Goal: Transaction & Acquisition: Purchase product/service

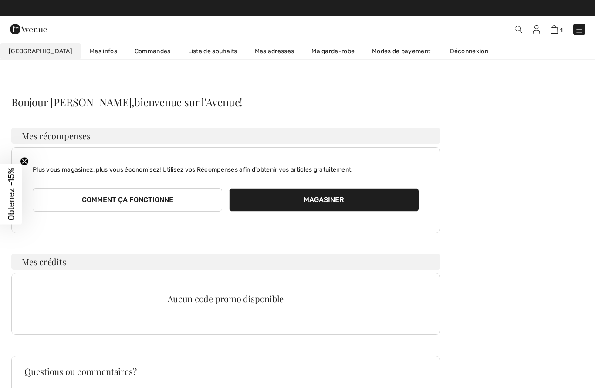
click at [188, 48] on link "Liste de souhaits" at bounding box center [212, 51] width 67 height 16
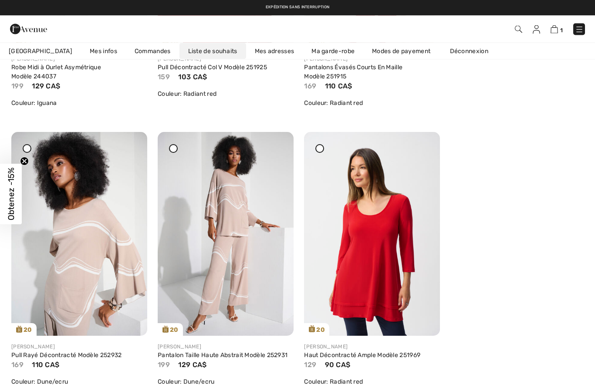
scroll to position [330, 0]
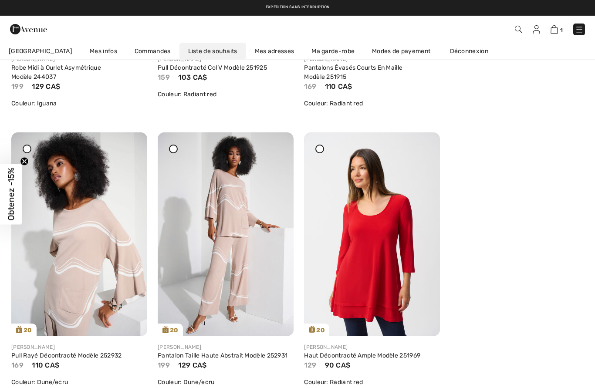
click at [383, 249] on img at bounding box center [372, 234] width 136 height 204
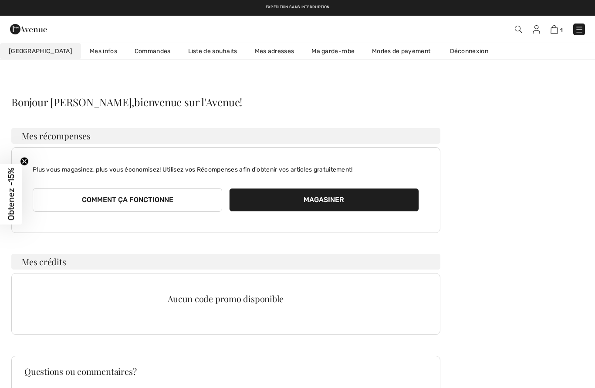
click at [186, 56] on link "Liste de souhaits" at bounding box center [212, 51] width 67 height 16
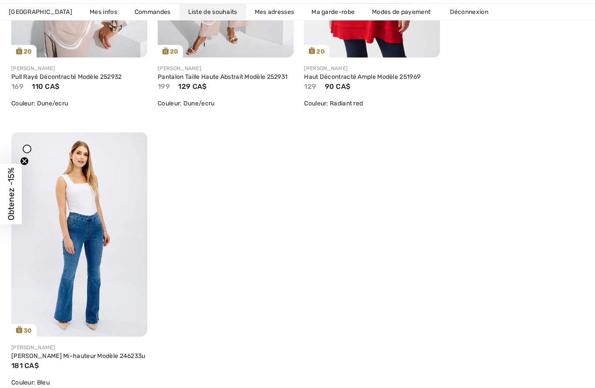
scroll to position [609, 0]
click at [101, 229] on img at bounding box center [79, 234] width 136 height 204
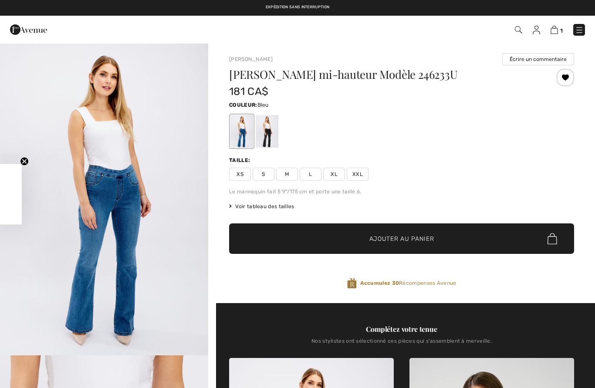
checkbox input "true"
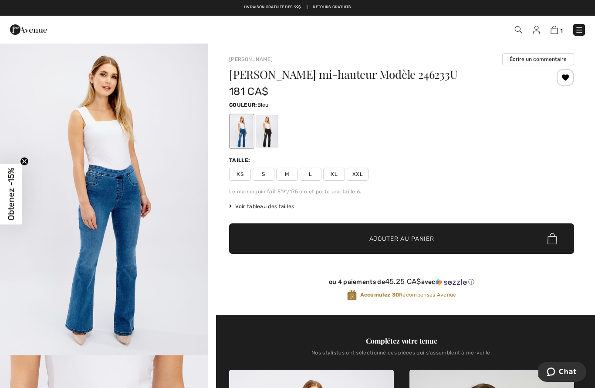
click at [360, 178] on span "XXL" at bounding box center [358, 174] width 22 height 13
click at [21, 193] on span "Obtenez -15%" at bounding box center [11, 194] width 22 height 61
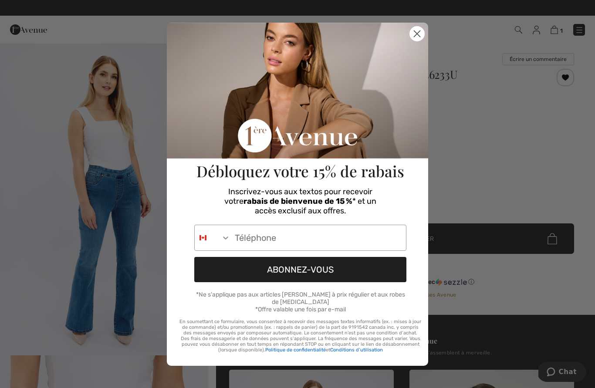
click at [246, 247] on input "Phone Number" at bounding box center [317, 237] width 175 height 25
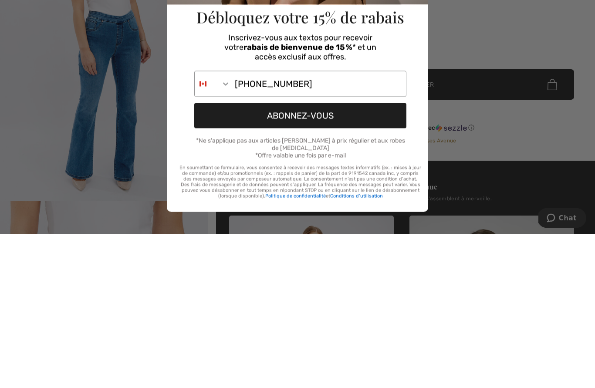
type input "438-523-1691"
click at [311, 257] on button "ABONNEZ-VOUS" at bounding box center [300, 269] width 212 height 25
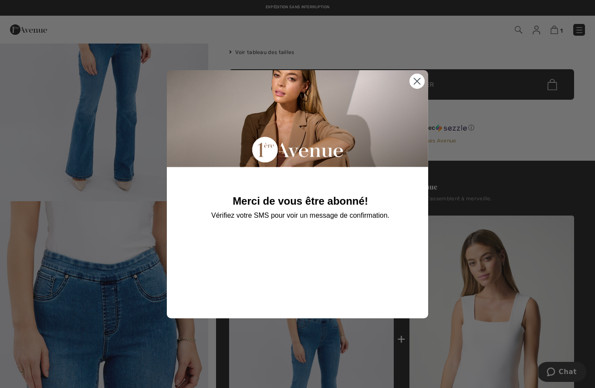
click at [419, 86] on circle "Close dialog" at bounding box center [417, 81] width 14 height 14
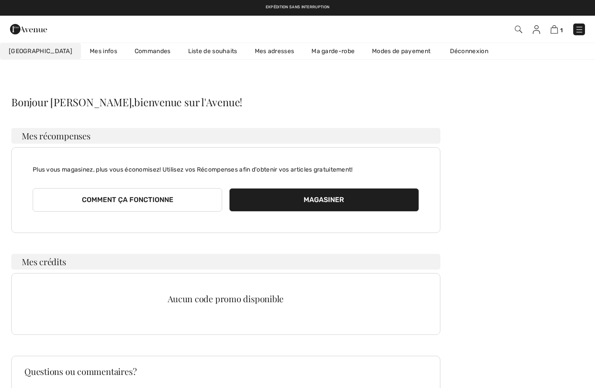
click at [192, 51] on link "Liste de souhaits" at bounding box center [212, 51] width 67 height 16
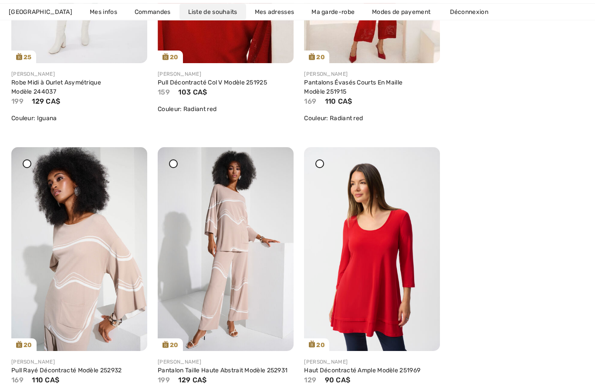
scroll to position [316, 0]
click at [385, 254] on img at bounding box center [372, 249] width 136 height 204
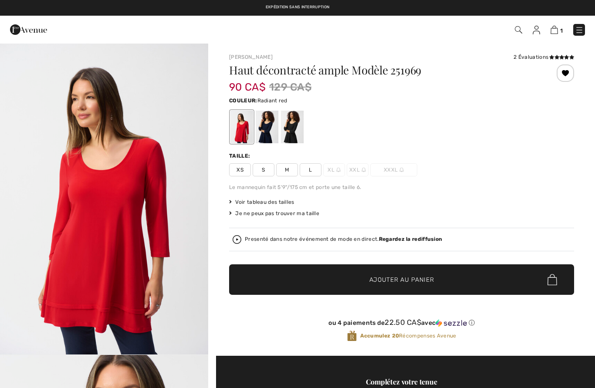
checkbox input "true"
click at [316, 172] on span "L" at bounding box center [311, 169] width 22 height 13
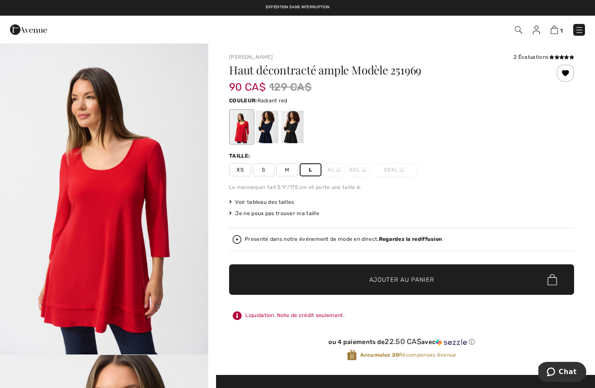
click at [432, 288] on span "✔ Ajouté au panier Ajouter au panier" at bounding box center [401, 279] width 345 height 30
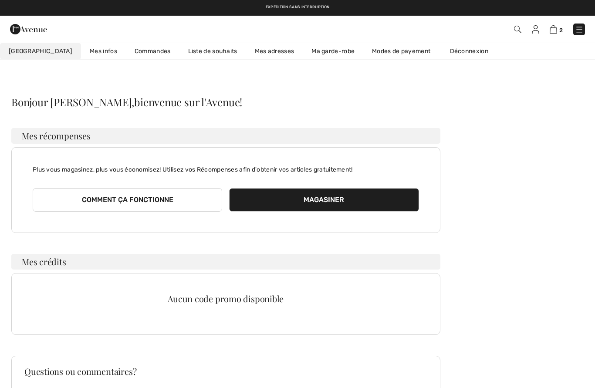
click at [194, 51] on link "Liste de souhaits" at bounding box center [212, 51] width 67 height 16
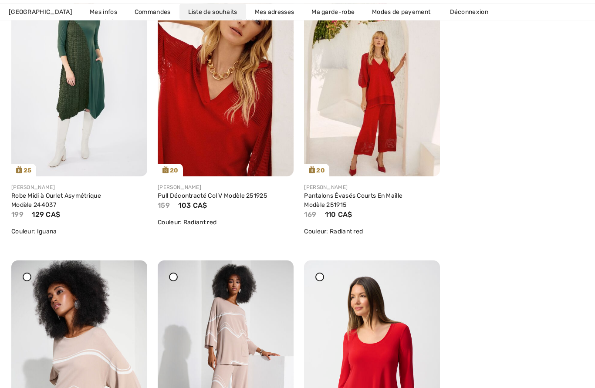
scroll to position [202, 0]
click at [322, 280] on div at bounding box center [319, 277] width 9 height 9
click at [321, 280] on div at bounding box center [319, 277] width 9 height 9
click at [431, 284] on img at bounding box center [372, 362] width 136 height 204
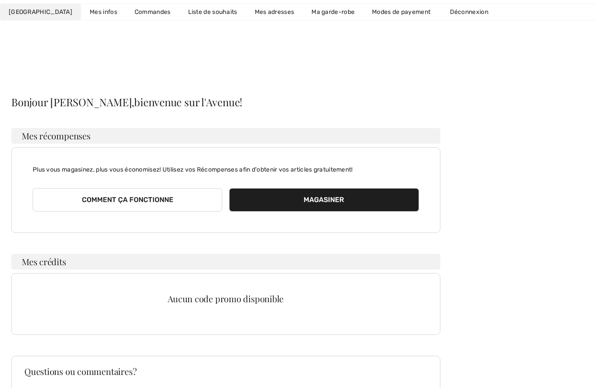
click at [185, 13] on link "Liste de souhaits" at bounding box center [212, 12] width 67 height 16
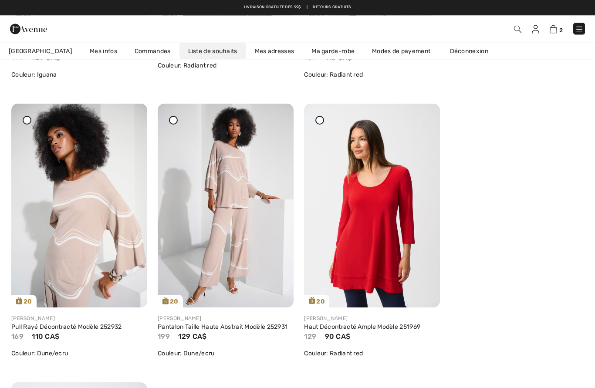
scroll to position [359, 0]
click at [247, 223] on img at bounding box center [226, 206] width 136 height 204
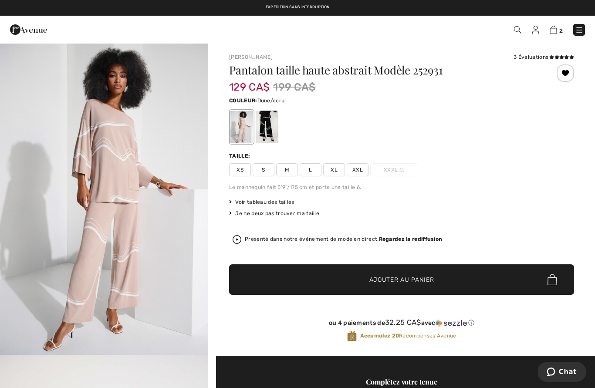
click at [363, 173] on span "XXL" at bounding box center [358, 169] width 22 height 13
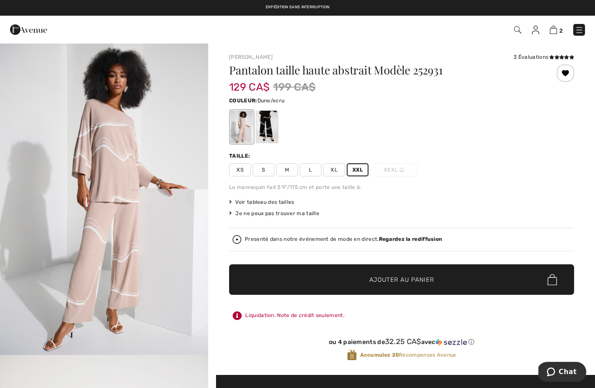
click at [424, 280] on span "Ajouter au panier" at bounding box center [401, 279] width 65 height 9
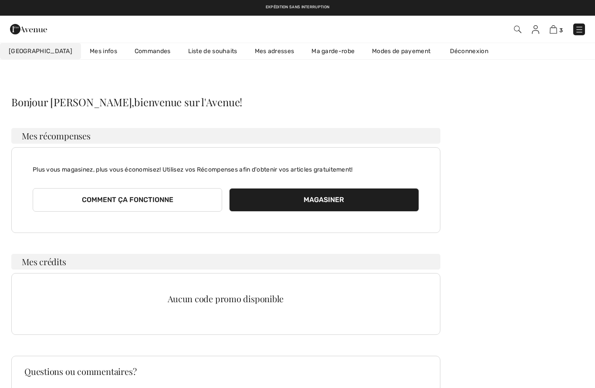
click at [184, 54] on link "Liste de souhaits" at bounding box center [212, 51] width 67 height 16
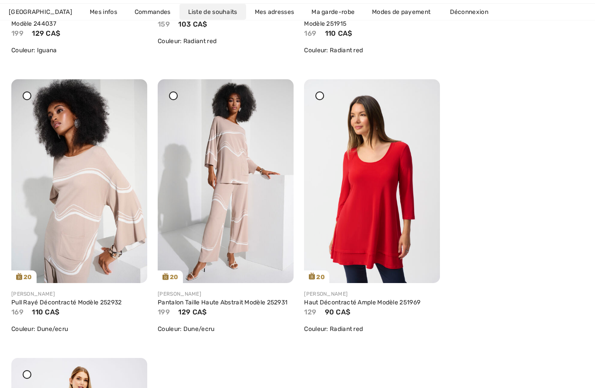
scroll to position [384, 0]
click at [100, 203] on img at bounding box center [79, 181] width 136 height 204
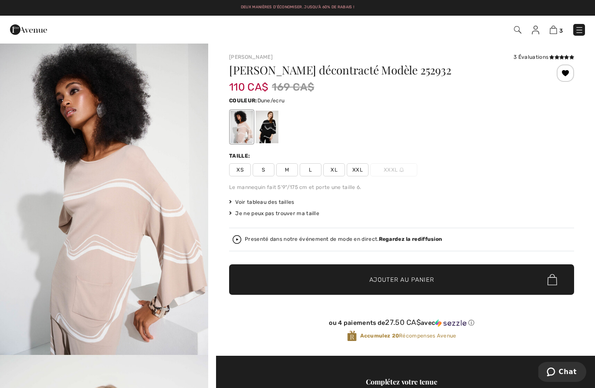
click at [337, 170] on span "XL" at bounding box center [334, 169] width 22 height 13
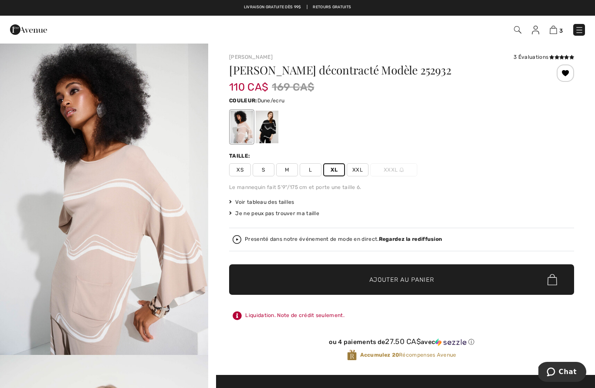
click at [414, 282] on span "Ajouter au panier" at bounding box center [401, 279] width 65 height 9
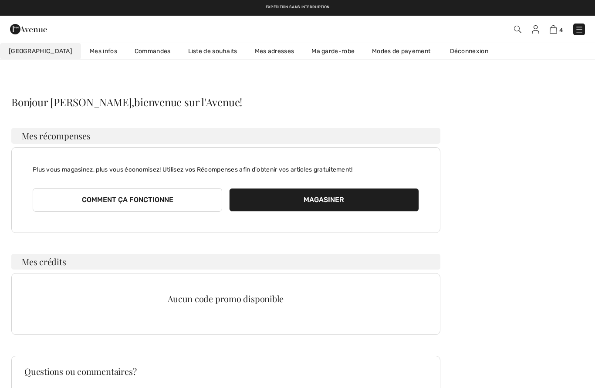
click at [183, 54] on link "Liste de souhaits" at bounding box center [212, 51] width 67 height 16
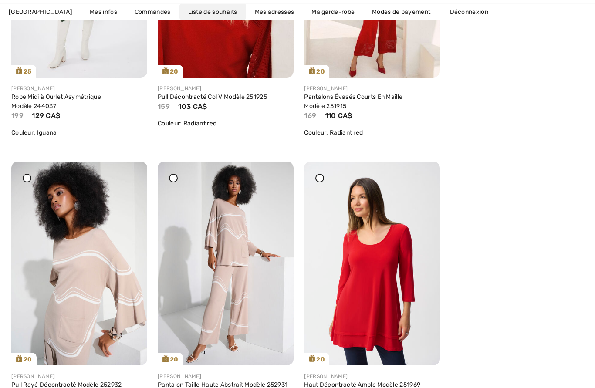
scroll to position [301, 0]
click at [426, 174] on div at bounding box center [423, 168] width 12 height 12
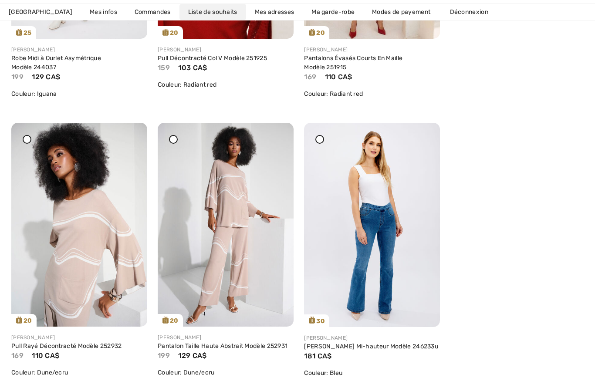
click at [279, 132] on icon at bounding box center [276, 129] width 5 height 6
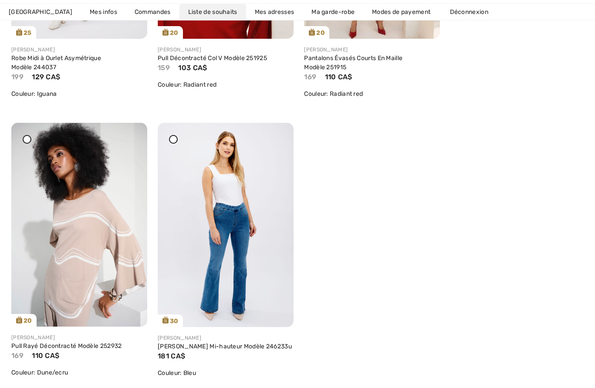
click at [133, 135] on div at bounding box center [130, 129] width 12 height 12
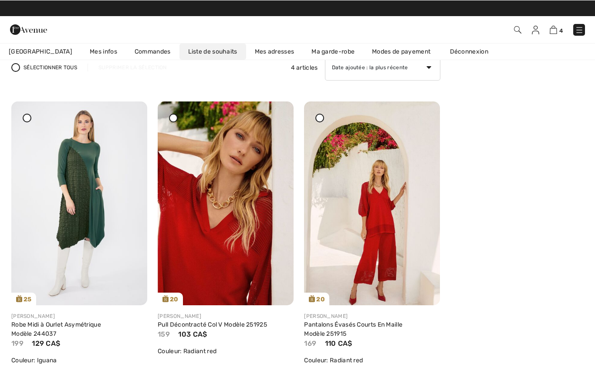
scroll to position [74, 0]
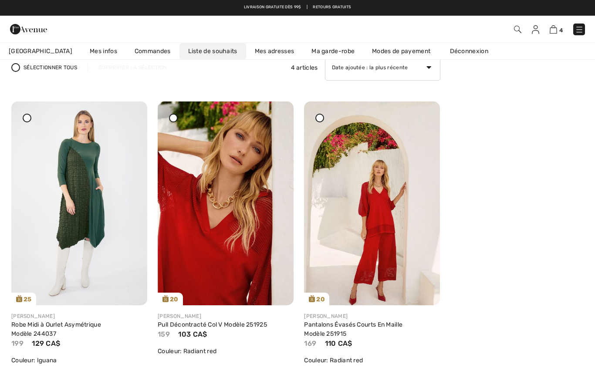
click at [93, 185] on img at bounding box center [79, 203] width 136 height 204
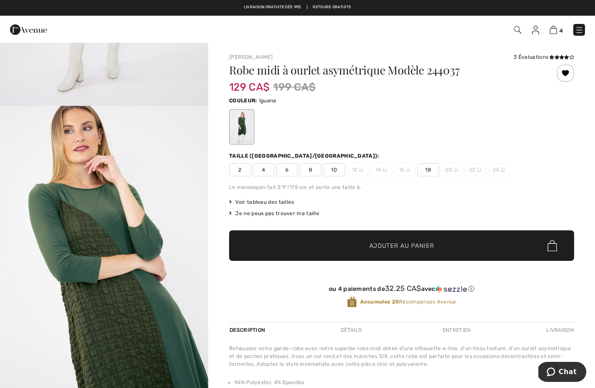
click at [433, 170] on span "18" at bounding box center [428, 169] width 22 height 13
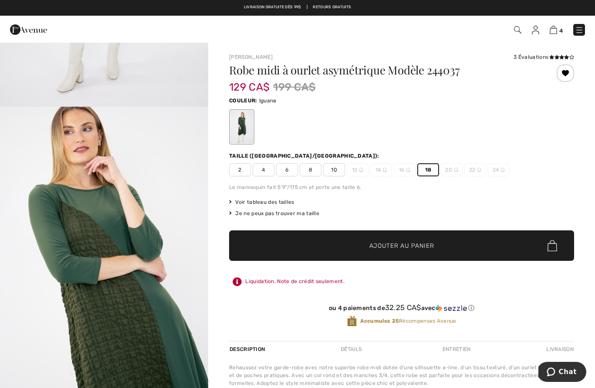
click at [424, 248] on span "Ajouter au panier" at bounding box center [401, 245] width 65 height 9
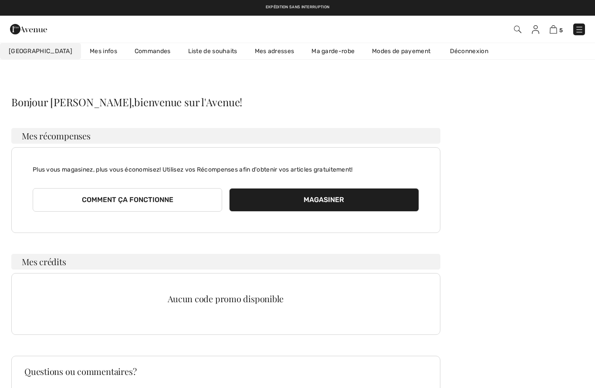
click at [187, 54] on link "Liste de souhaits" at bounding box center [212, 51] width 67 height 16
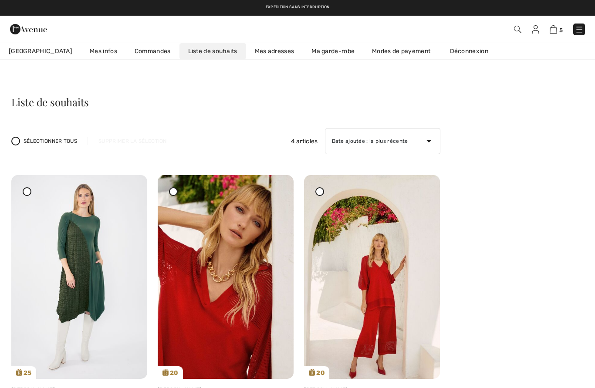
click at [142, 195] on img at bounding box center [79, 277] width 136 height 204
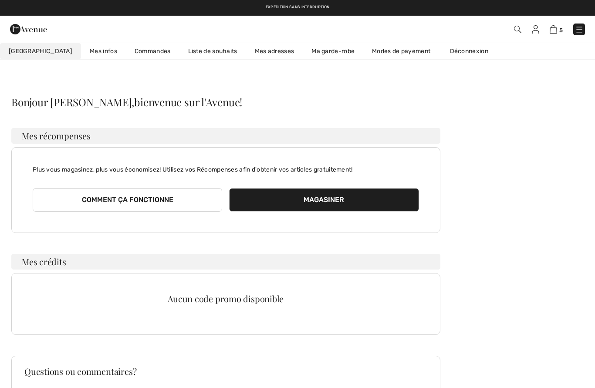
click at [194, 58] on link "Liste de souhaits" at bounding box center [212, 51] width 67 height 16
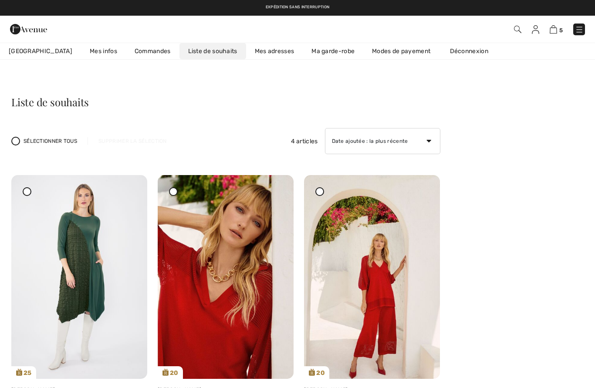
click at [140, 197] on img at bounding box center [79, 277] width 136 height 204
click at [140, 193] on img at bounding box center [79, 277] width 136 height 204
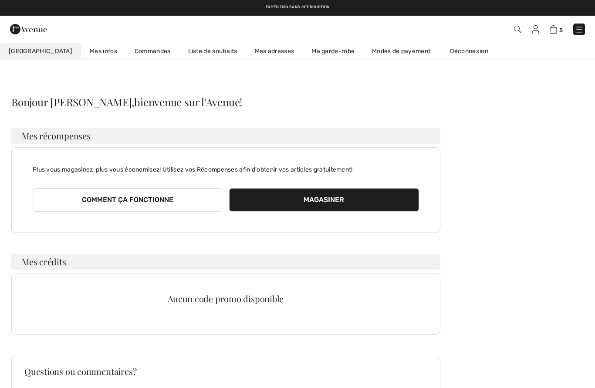
click at [195, 58] on link "Liste de souhaits" at bounding box center [212, 51] width 67 height 16
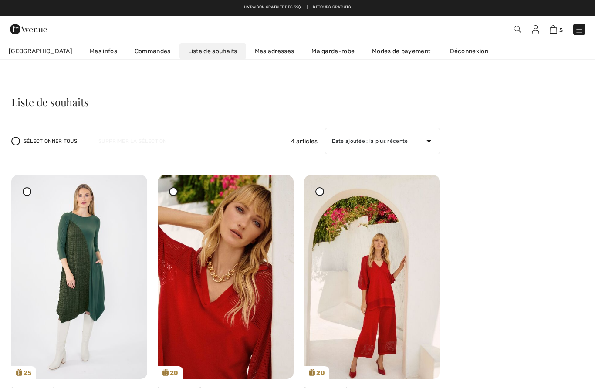
click at [136, 198] on img at bounding box center [79, 277] width 136 height 204
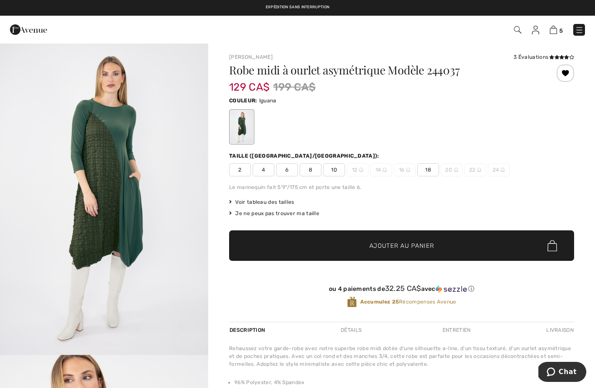
click at [556, 32] on img at bounding box center [552, 30] width 7 height 8
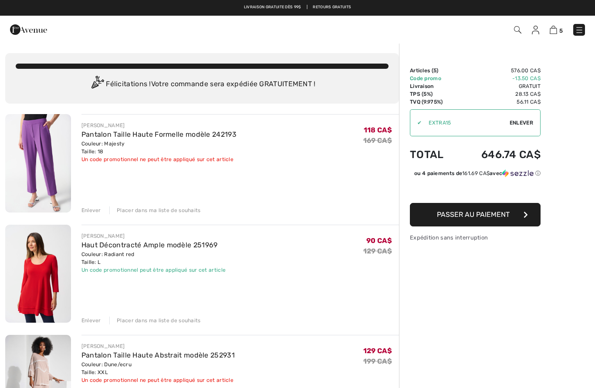
click at [525, 125] on span "Enlever" at bounding box center [521, 123] width 24 height 8
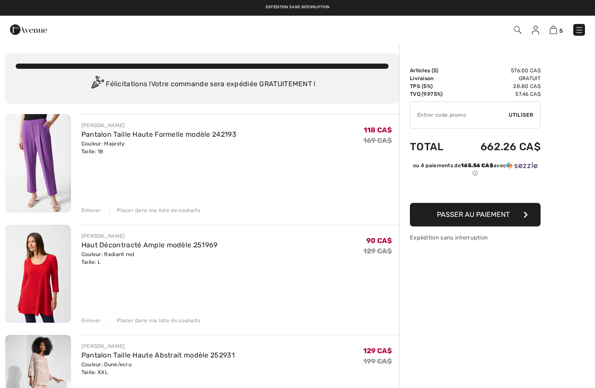
click at [421, 116] on input "TEXT" at bounding box center [459, 115] width 98 height 26
type input "NEW15"
click at [526, 117] on span "Utiliser" at bounding box center [521, 115] width 24 height 8
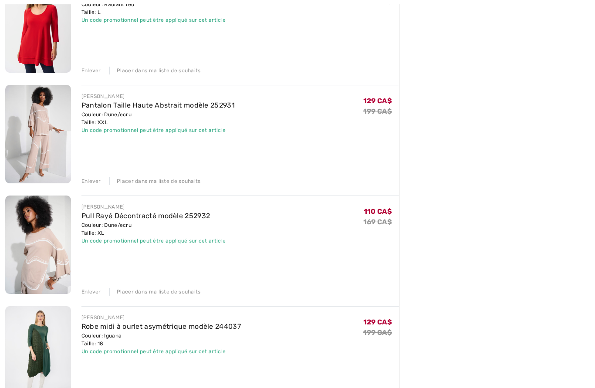
scroll to position [250, 0]
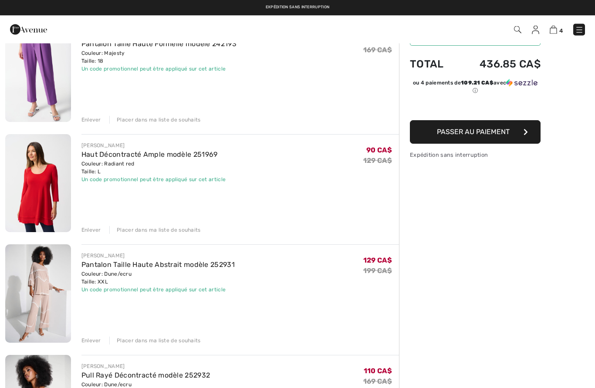
scroll to position [90, 0]
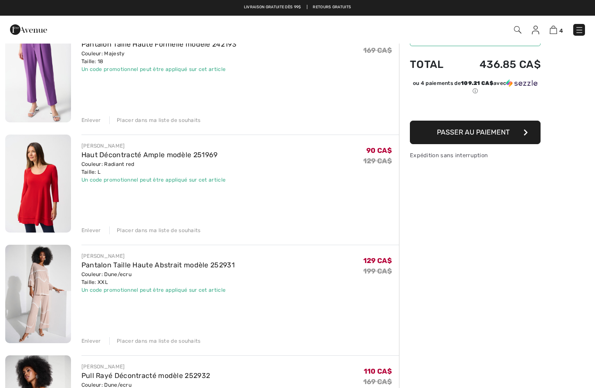
click at [486, 135] on span "Passer au paiement" at bounding box center [473, 132] width 73 height 8
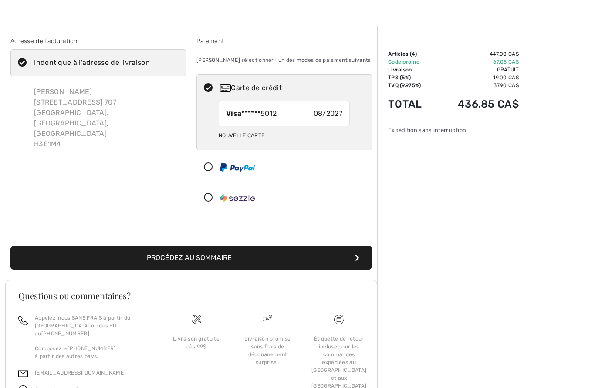
scroll to position [20, 0]
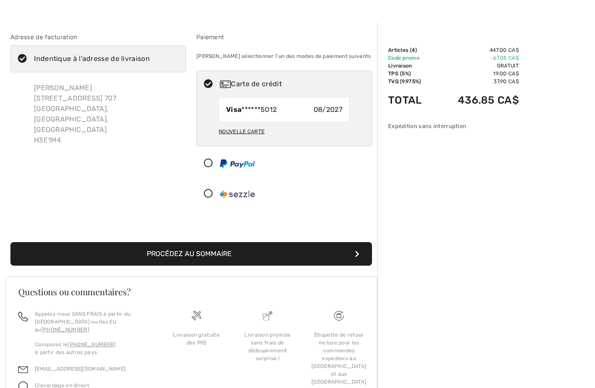
click at [207, 252] on button "Procédez au sommaire" at bounding box center [190, 255] width 361 height 24
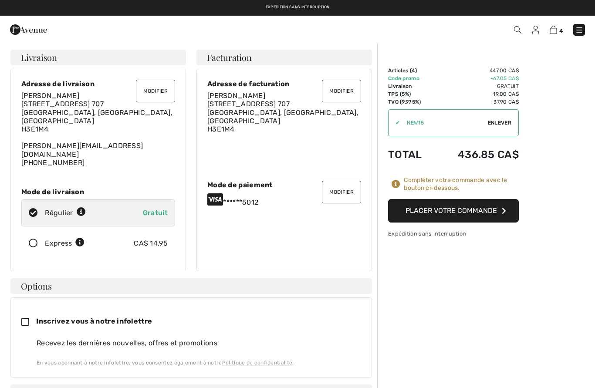
click at [468, 210] on button "Placer votre commande" at bounding box center [453, 211] width 131 height 24
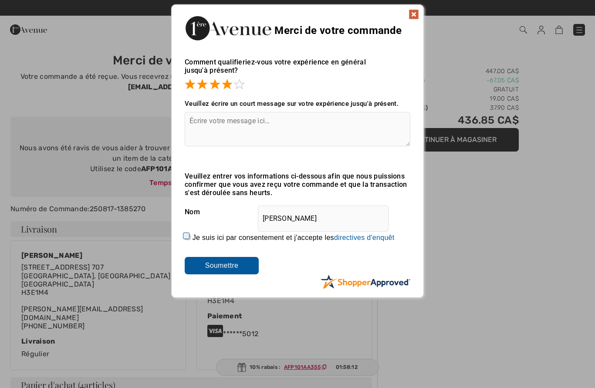
click at [228, 268] on input "Soumettre" at bounding box center [222, 265] width 74 height 17
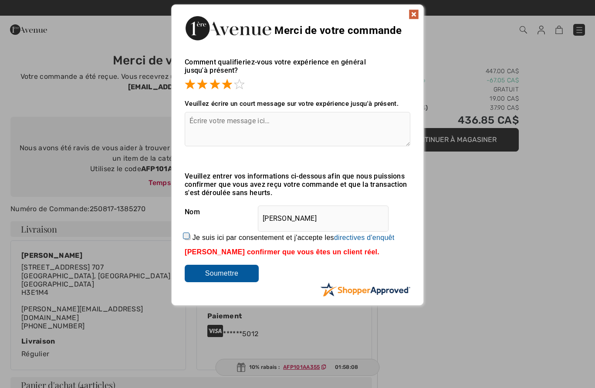
click at [334, 256] on div "[PERSON_NAME] confirmer que vous êtes un client réel." at bounding box center [298, 252] width 226 height 8
click at [200, 241] on label "Je suis ici par consentement et j'accepte les En soumettant une évaluation, vou…" at bounding box center [293, 238] width 202 height 8
click at [190, 240] on input "Je suis ici par consentement et j'accepte les En soumettant une évaluation, vou…" at bounding box center [188, 237] width 6 height 6
checkbox input "true"
click at [235, 277] on input "Soumettre" at bounding box center [222, 273] width 74 height 17
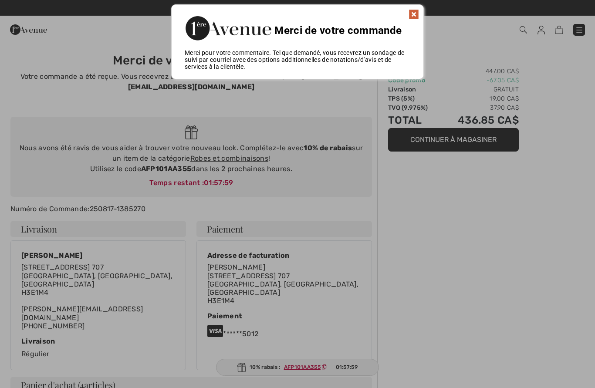
click at [418, 24] on div "Merci de votre commande" at bounding box center [298, 27] width 252 height 44
click at [415, 17] on img at bounding box center [413, 14] width 10 height 10
